Goal: Find specific page/section: Find specific page/section

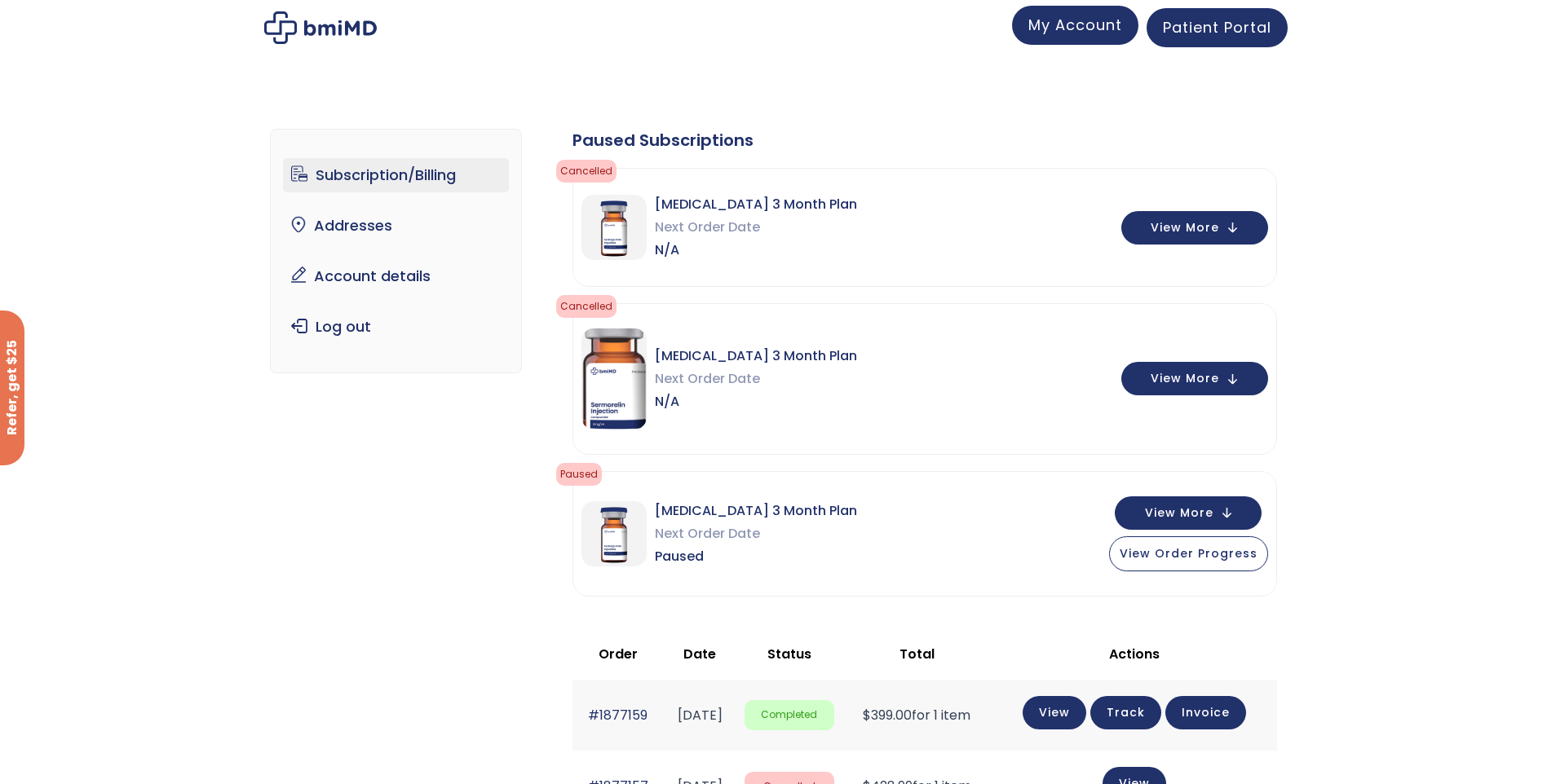
click at [1080, 29] on span "My Account" at bounding box center [1075, 25] width 94 height 20
click at [1186, 31] on span "Patient Portal" at bounding box center [1217, 25] width 108 height 20
